Goal: Navigation & Orientation: Find specific page/section

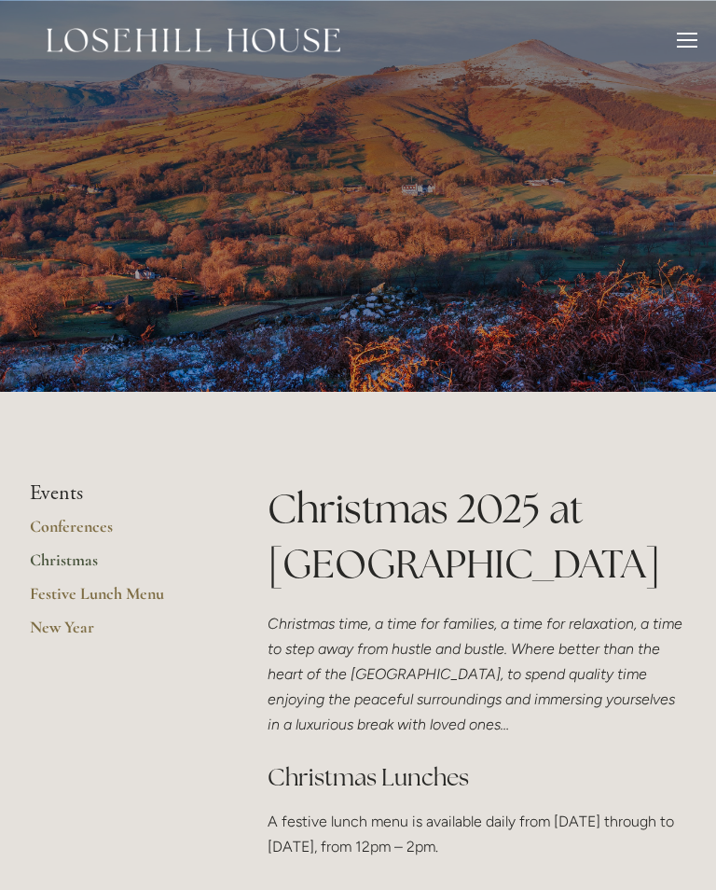
click at [684, 40] on div at bounding box center [687, 40] width 21 height 2
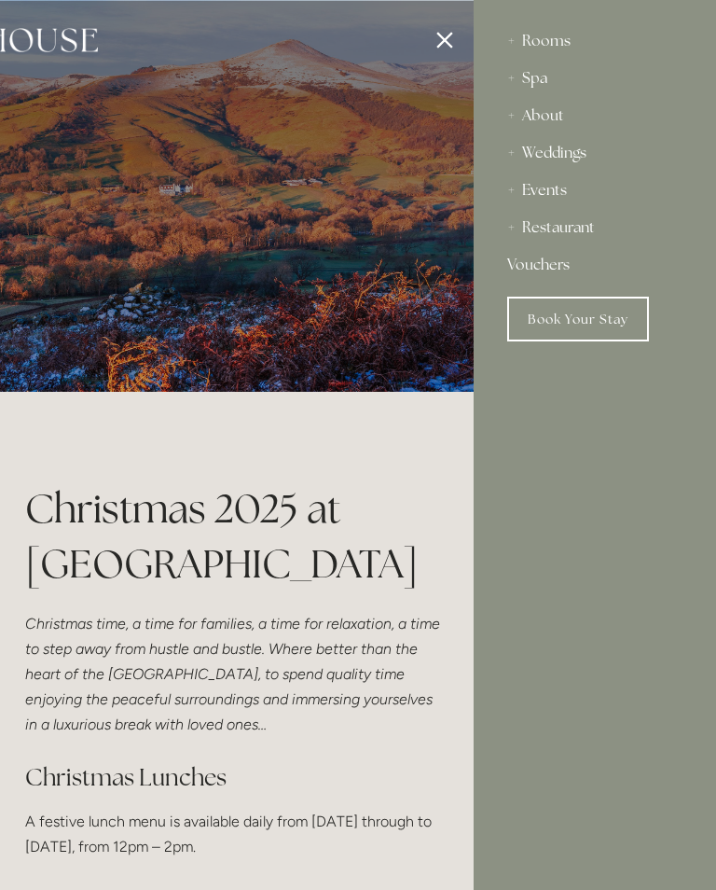
click at [557, 37] on div "Rooms" at bounding box center [594, 40] width 175 height 37
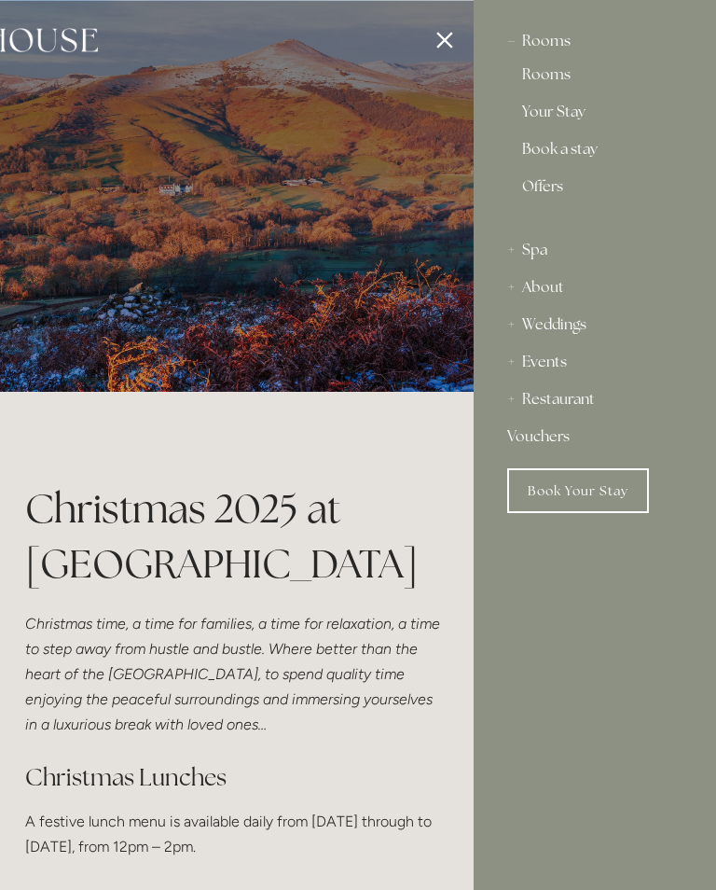
click at [562, 82] on link "Rooms" at bounding box center [594, 78] width 145 height 22
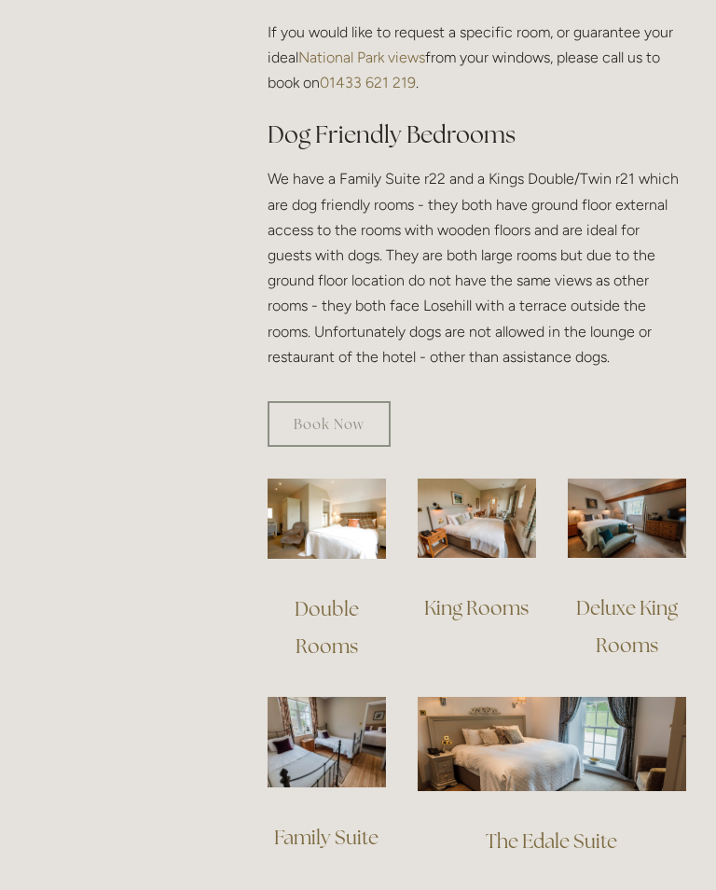
scroll to position [1099, 0]
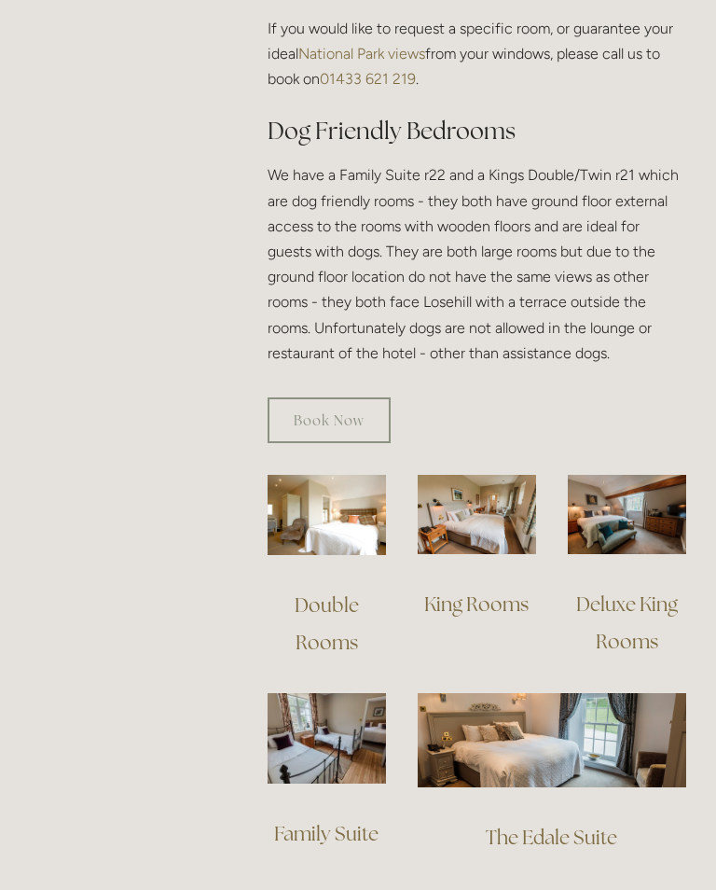
click at [328, 605] on link "Double Rooms" at bounding box center [329, 624] width 68 height 62
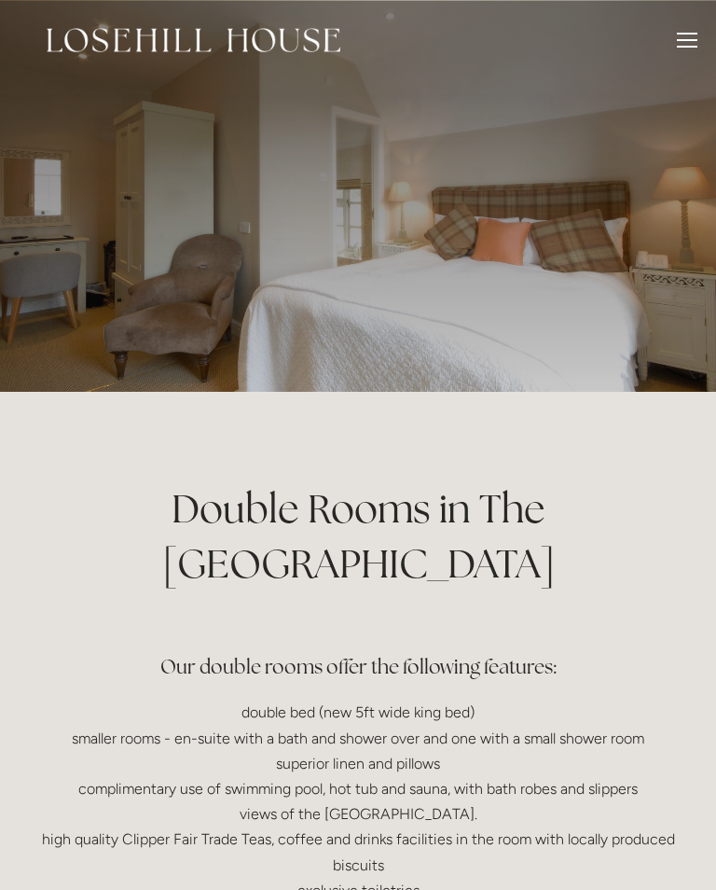
click at [683, 38] on div at bounding box center [687, 43] width 21 height 21
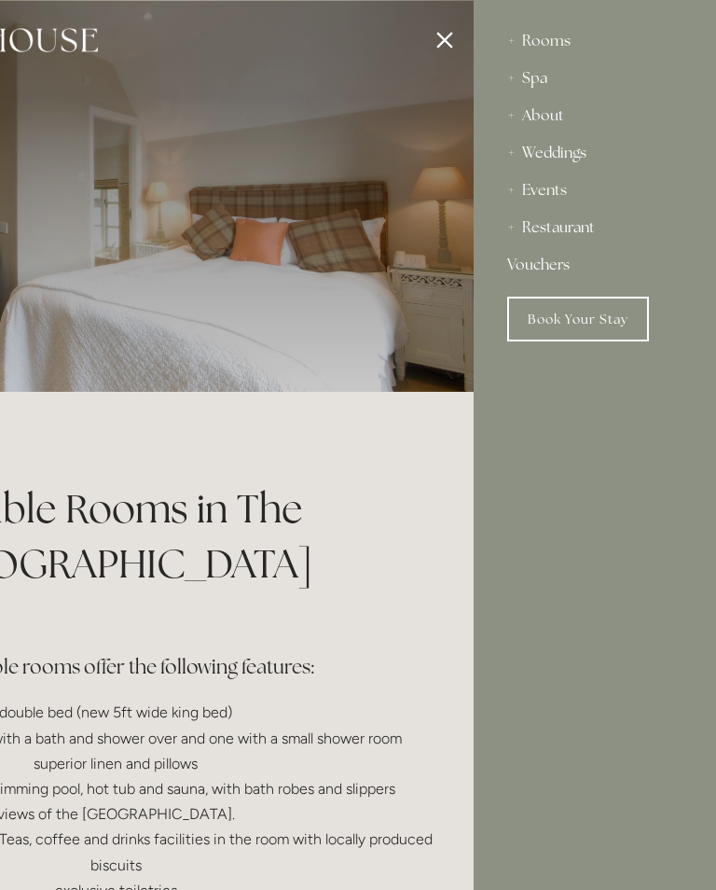
click at [532, 78] on div "Spa" at bounding box center [594, 78] width 175 height 37
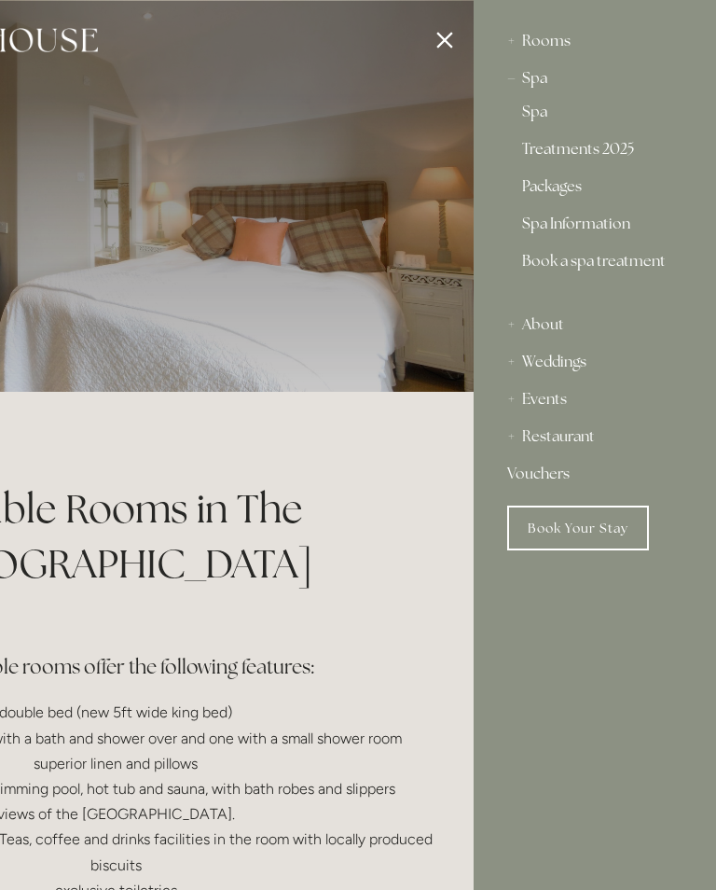
click at [609, 231] on link "Spa Information" at bounding box center [594, 227] width 145 height 22
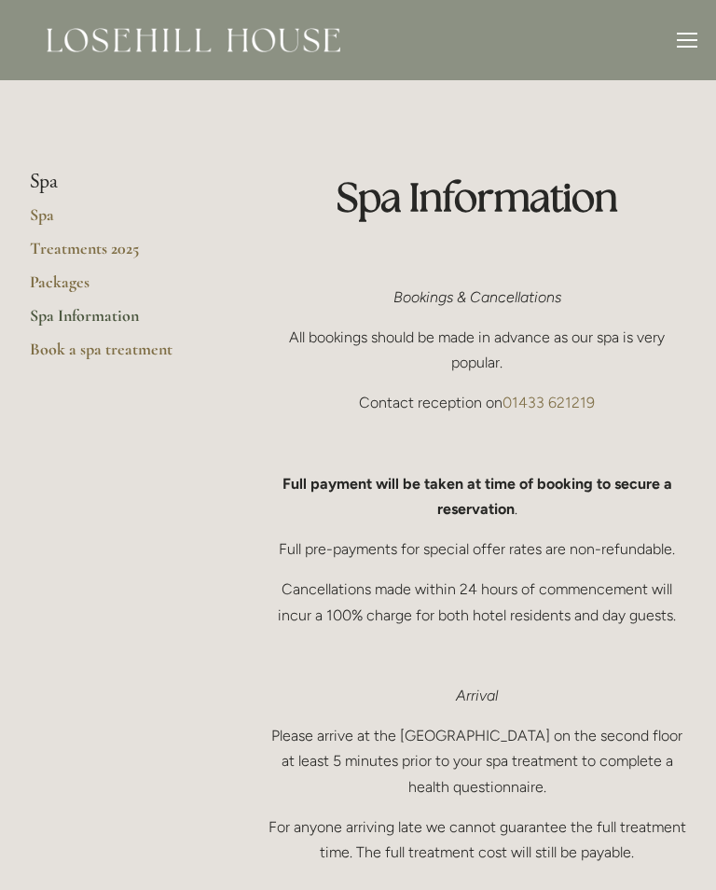
click at [53, 211] on link "Spa" at bounding box center [119, 221] width 178 height 34
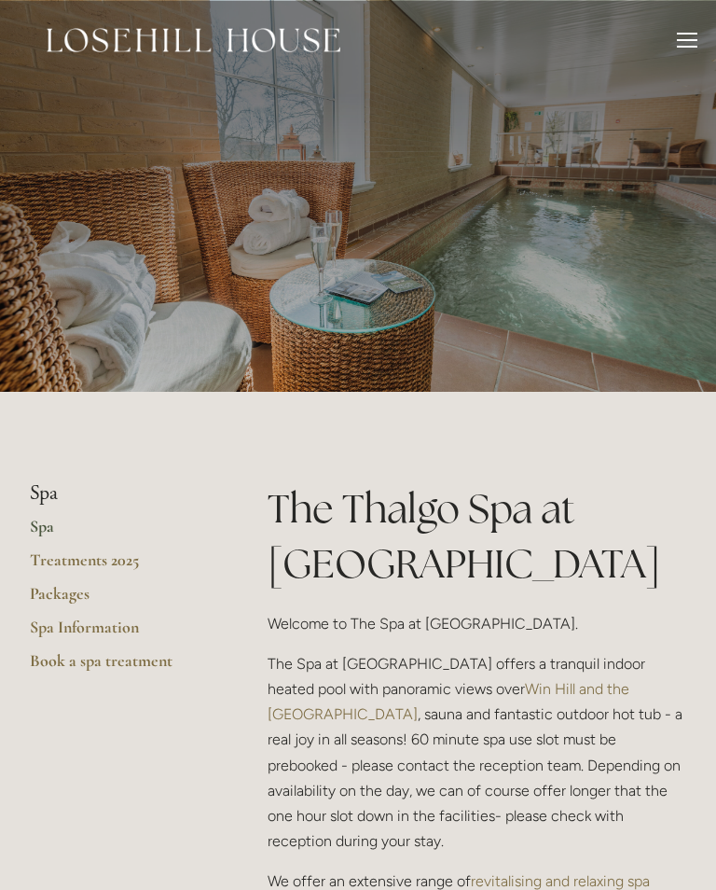
click at [38, 521] on link "Spa" at bounding box center [119, 533] width 178 height 34
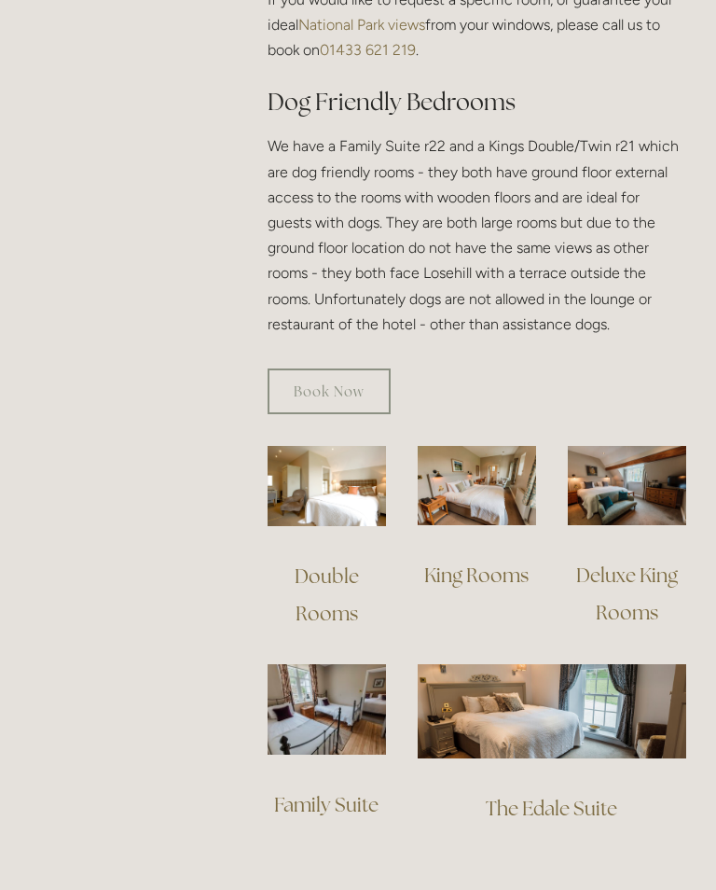
scroll to position [1128, 0]
click at [505, 479] on img at bounding box center [477, 485] width 118 height 79
